Goal: Information Seeking & Learning: Learn about a topic

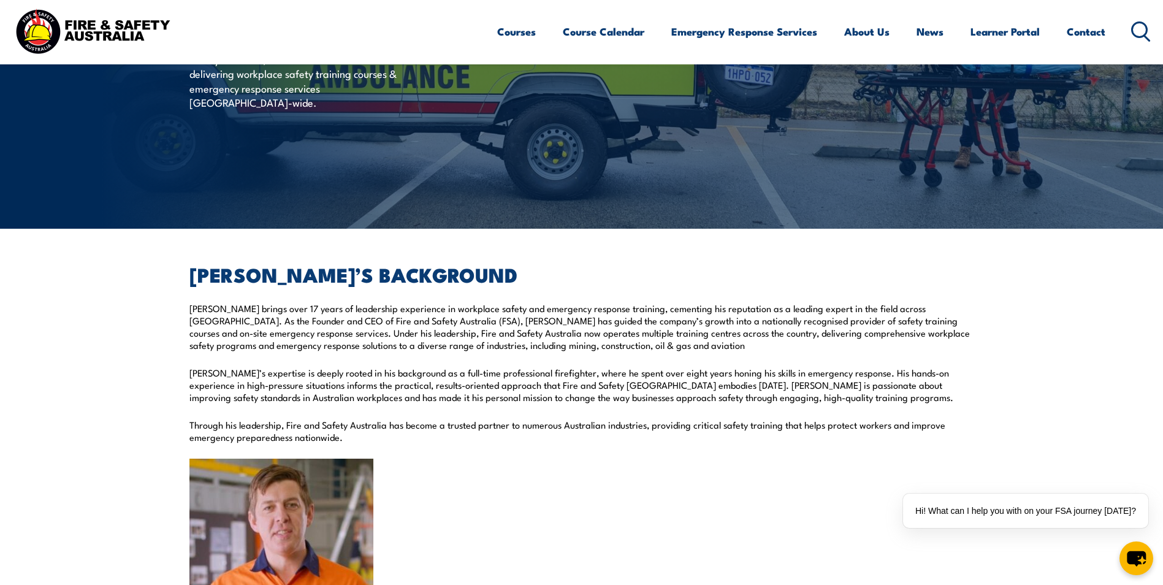
scroll to position [307, 0]
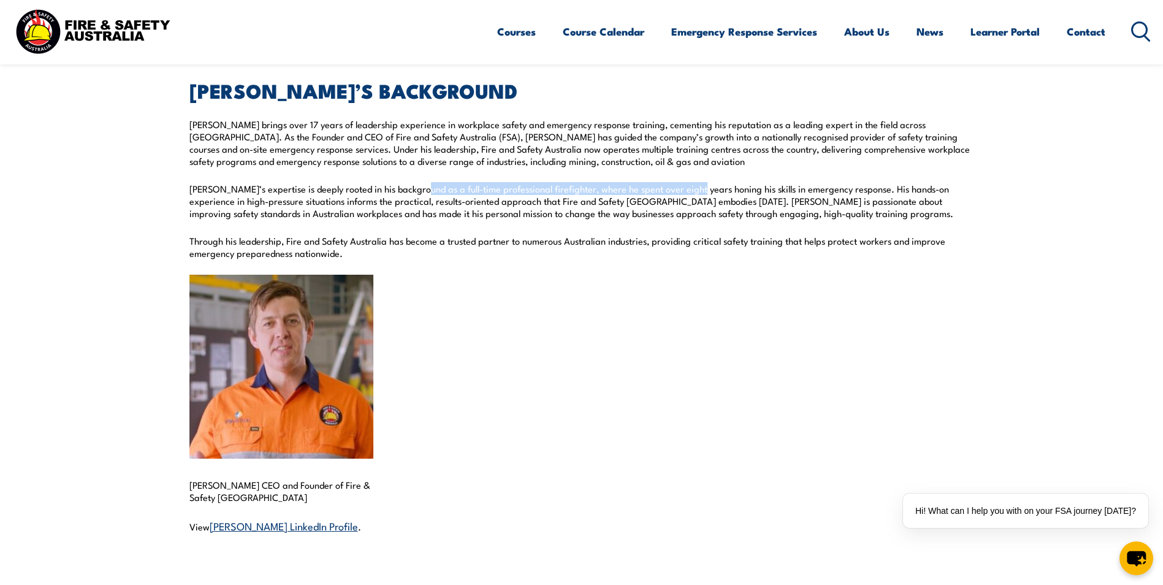
drag, startPoint x: 414, startPoint y: 188, endPoint x: 687, endPoint y: 188, distance: 272.9
click at [687, 188] on p "Steve’s expertise is deeply rooted in his background as a full-time professiona…" at bounding box center [582, 201] width 785 height 37
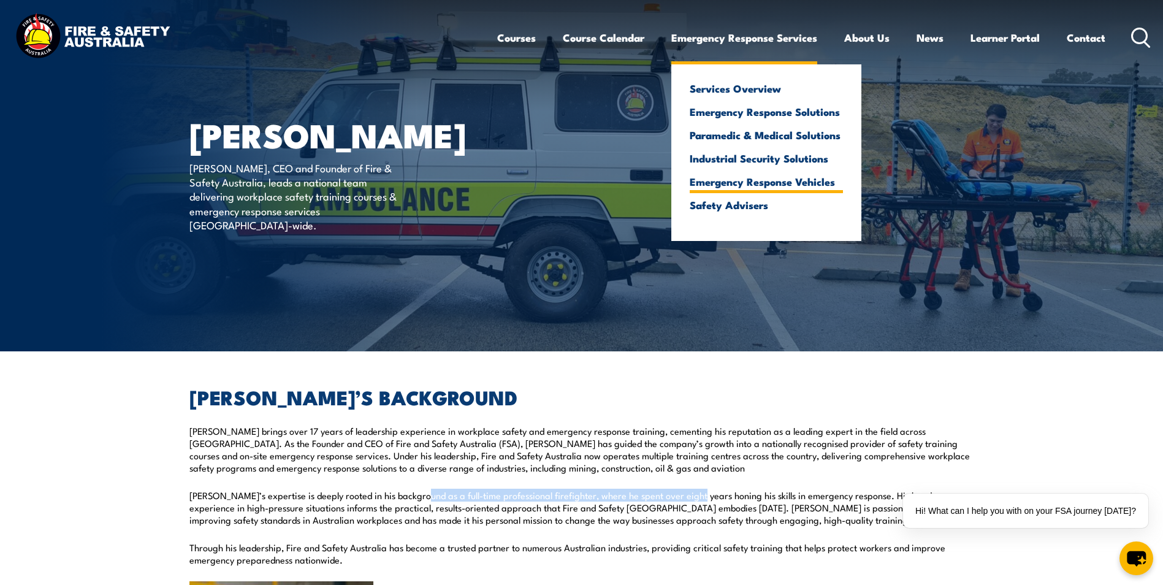
click at [747, 184] on link "Emergency Response Vehicles" at bounding box center [766, 181] width 153 height 11
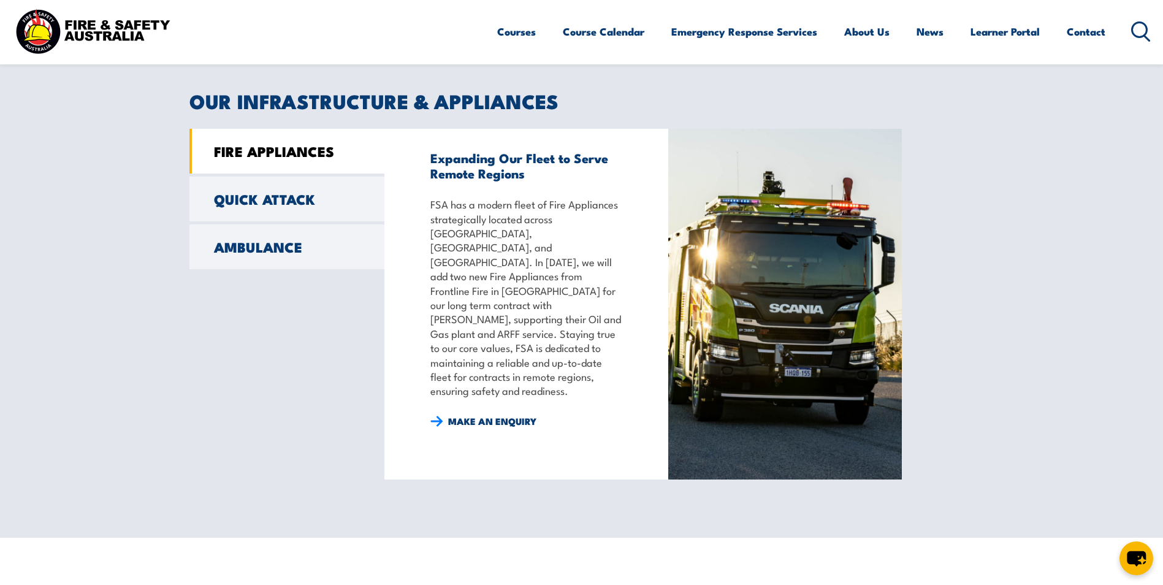
scroll to position [736, 0]
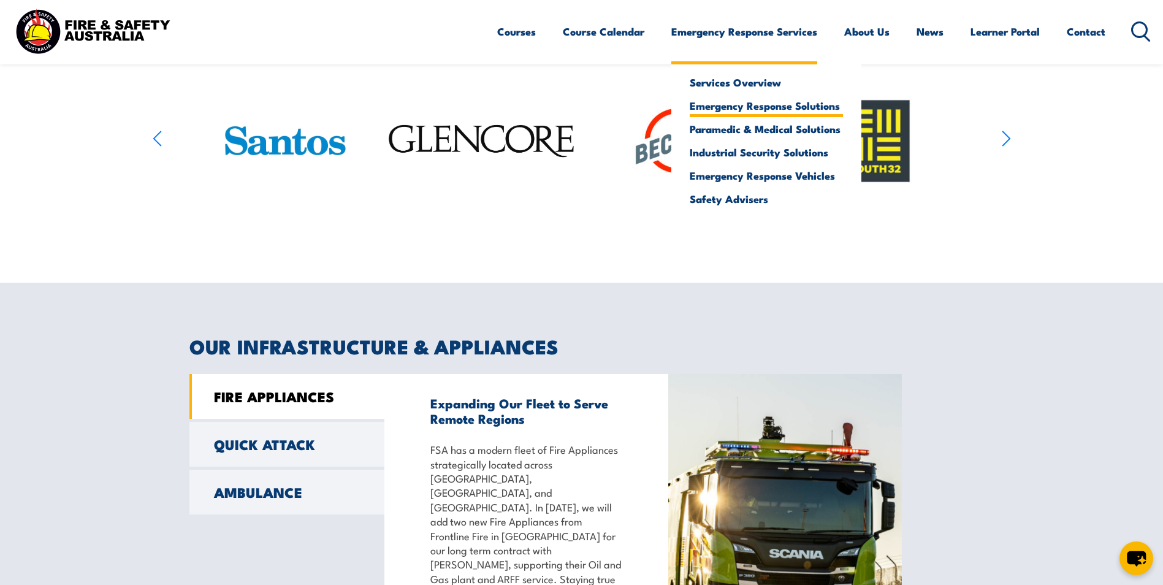
click at [758, 107] on link "Emergency Response Solutions" at bounding box center [766, 105] width 153 height 11
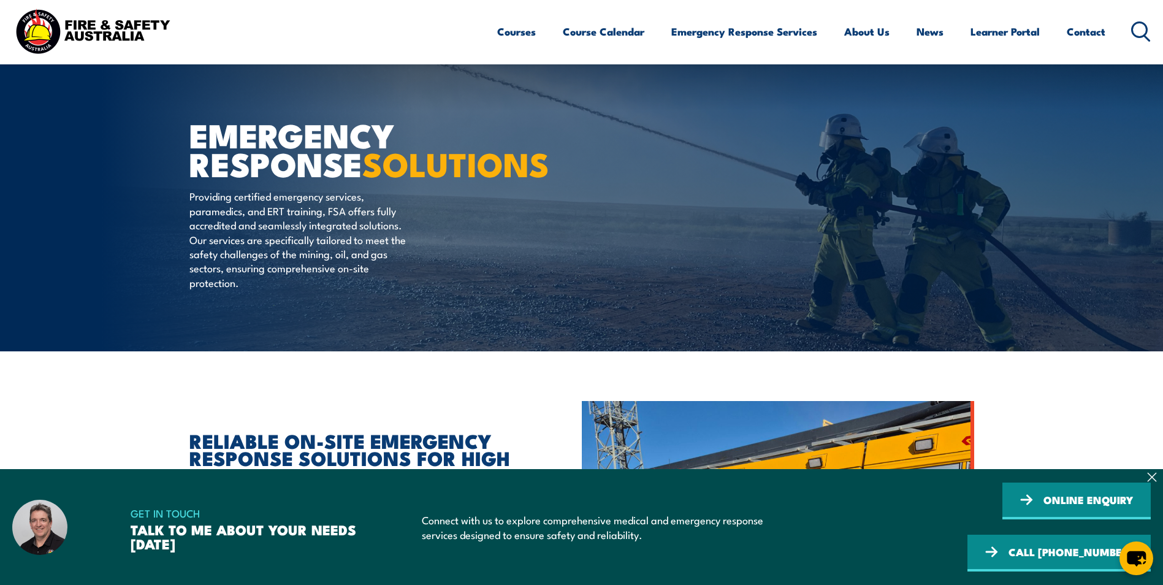
scroll to position [184, 0]
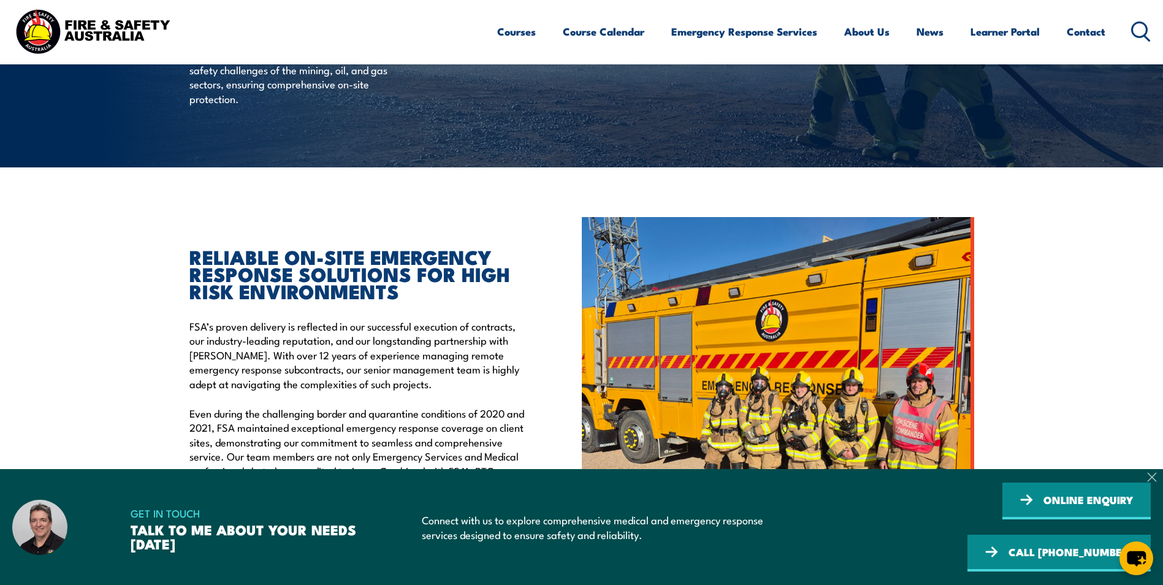
click at [1152, 481] on icon at bounding box center [1152, 477] width 8 height 8
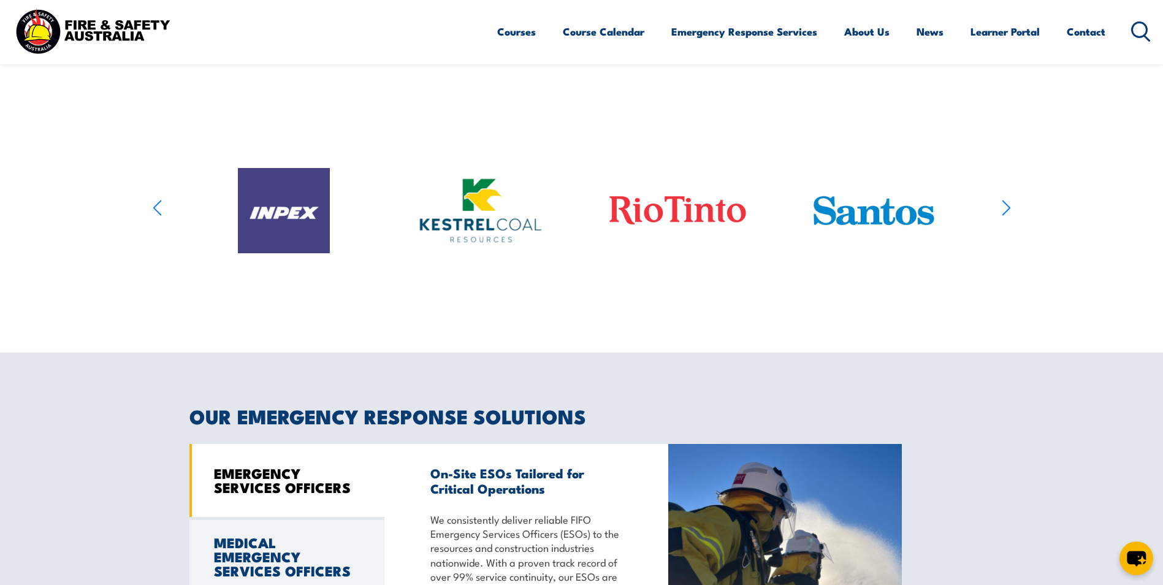
scroll to position [491, 0]
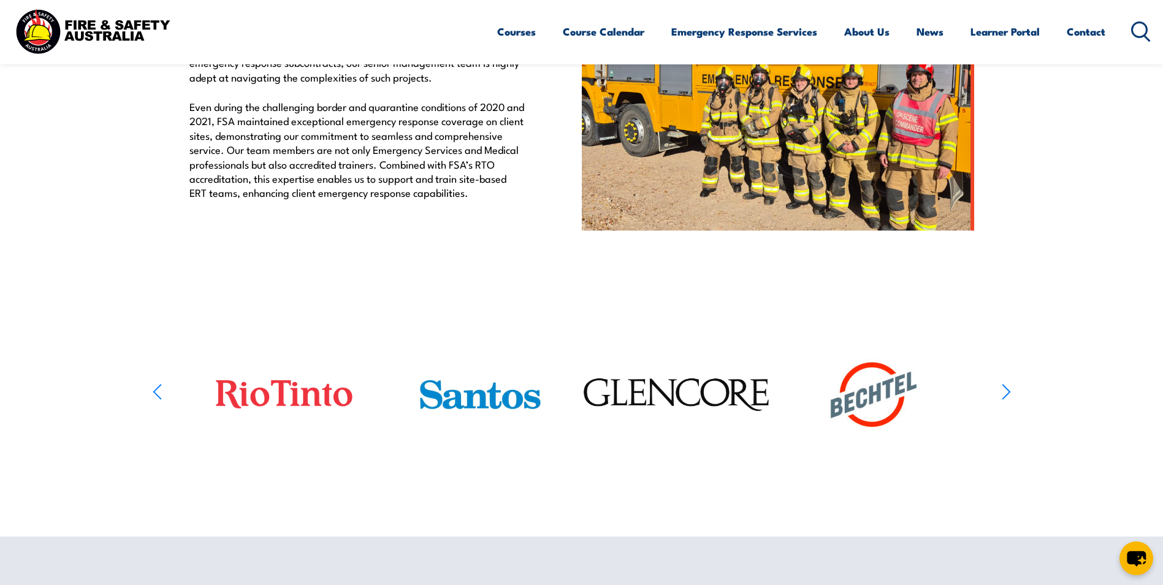
click at [1005, 401] on icon "button" at bounding box center [1006, 392] width 9 height 18
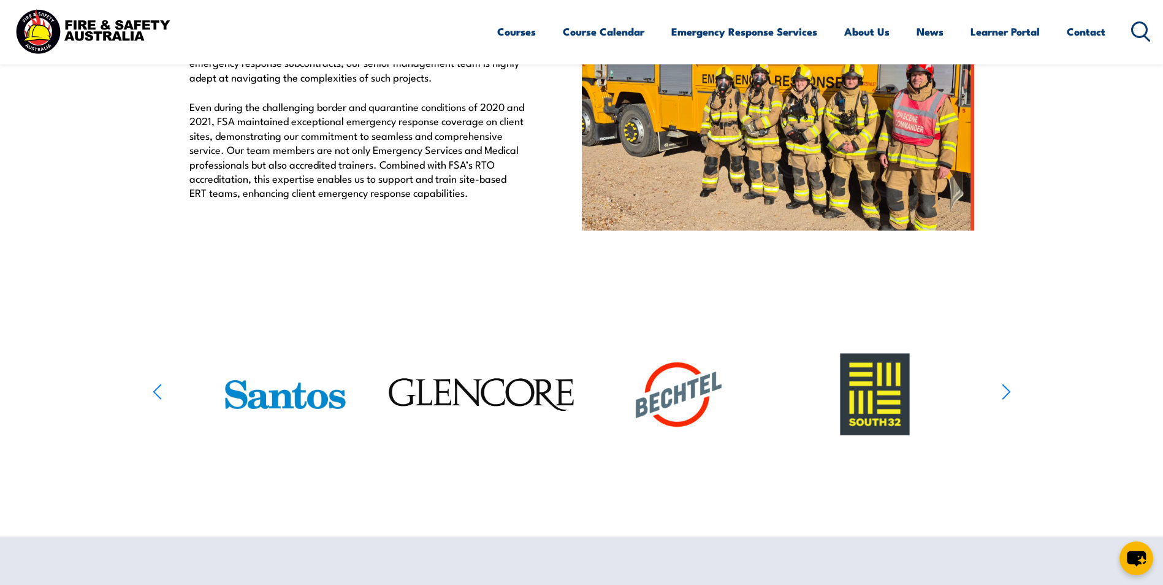
click at [1005, 401] on icon "button" at bounding box center [1006, 392] width 9 height 18
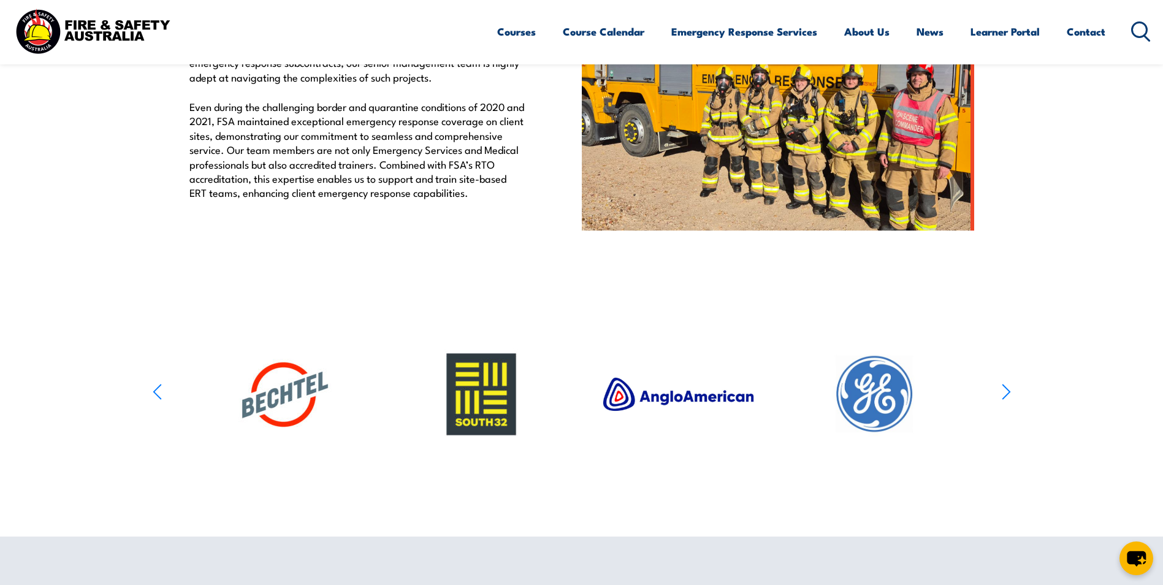
click at [1005, 401] on icon "button" at bounding box center [1006, 392] width 9 height 18
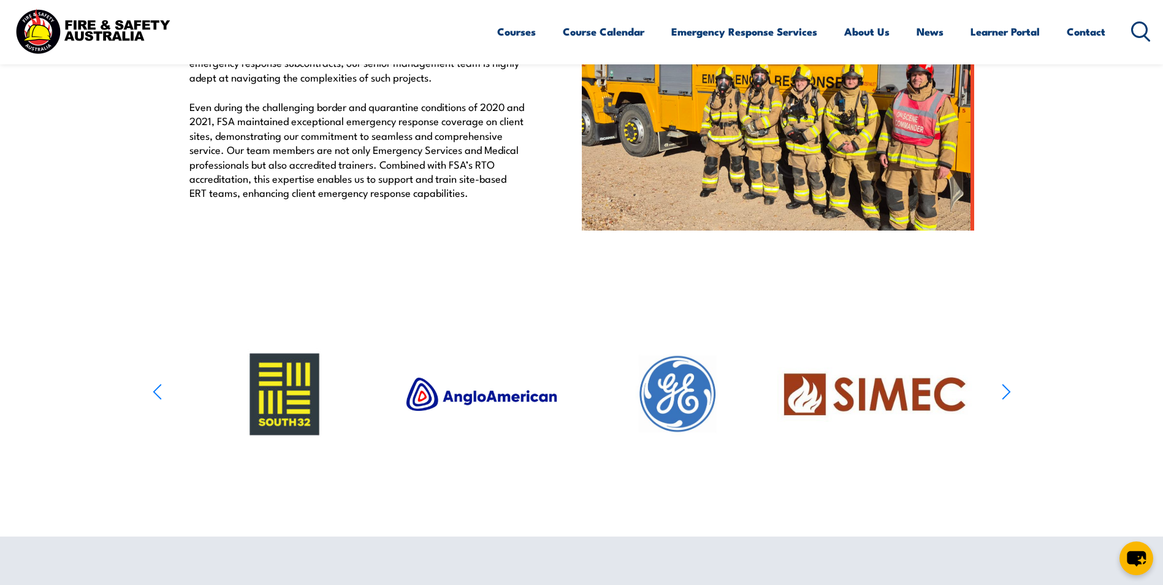
click at [1005, 401] on icon "button" at bounding box center [1006, 392] width 9 height 18
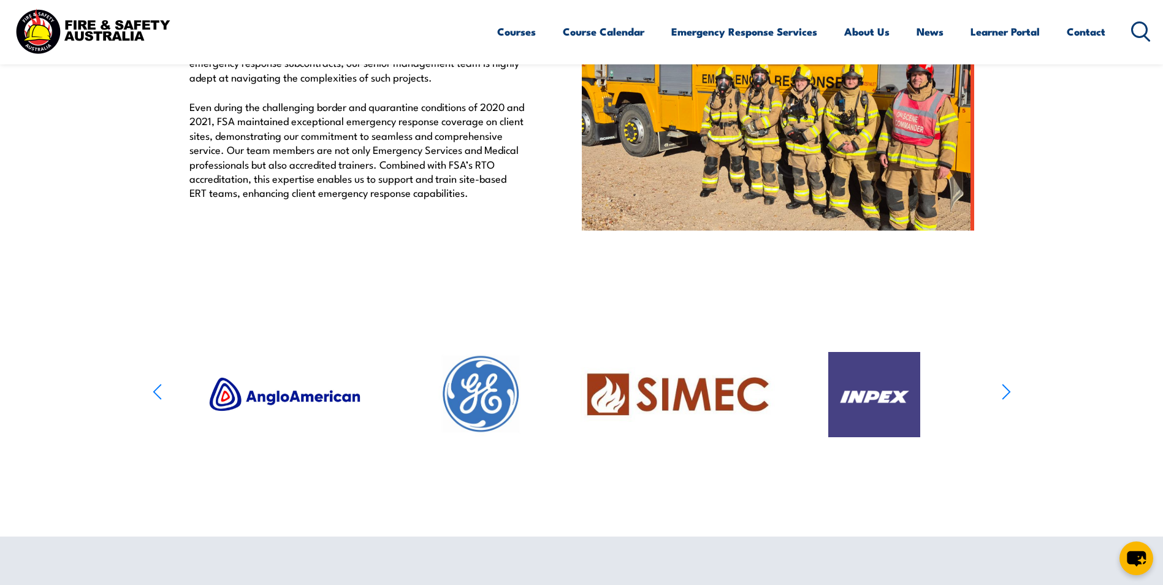
click at [1005, 401] on icon "button" at bounding box center [1006, 392] width 9 height 18
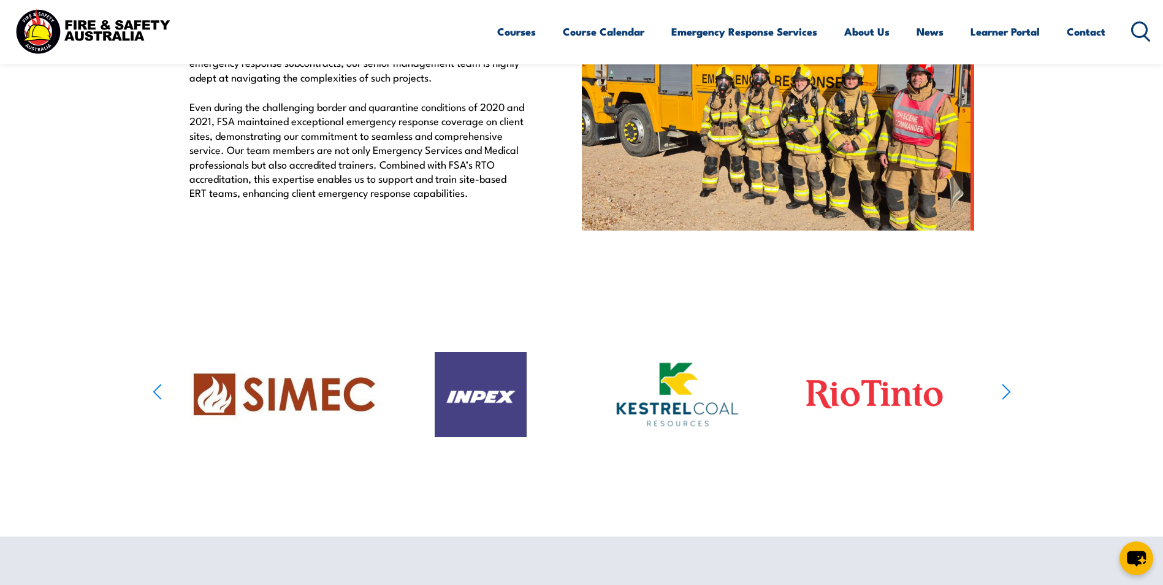
click at [1005, 401] on icon "button" at bounding box center [1006, 392] width 9 height 18
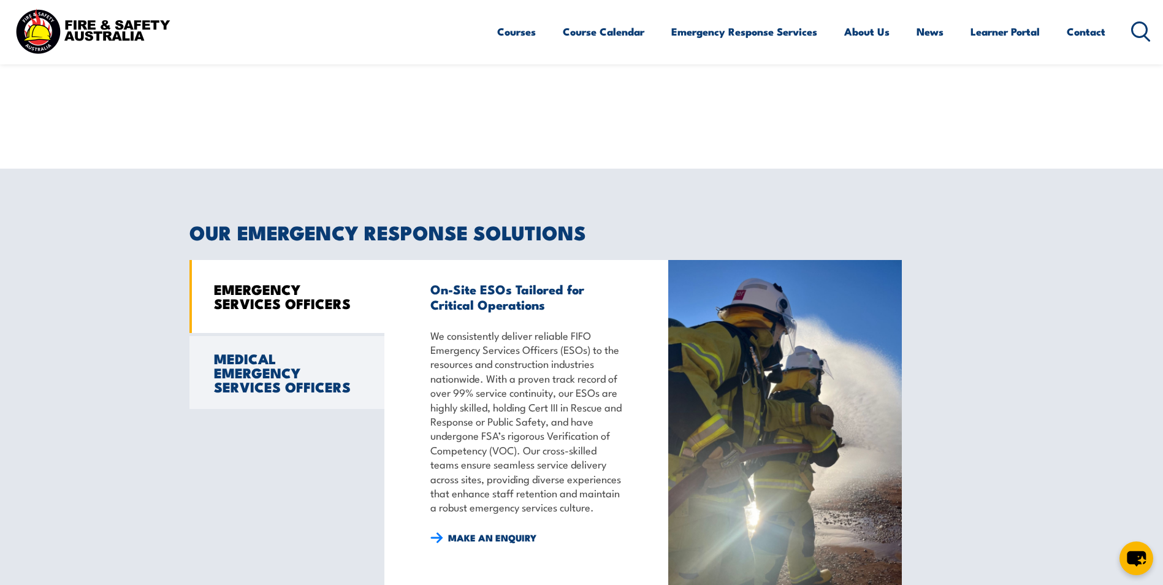
scroll to position [981, 0]
